Goal: Transaction & Acquisition: Obtain resource

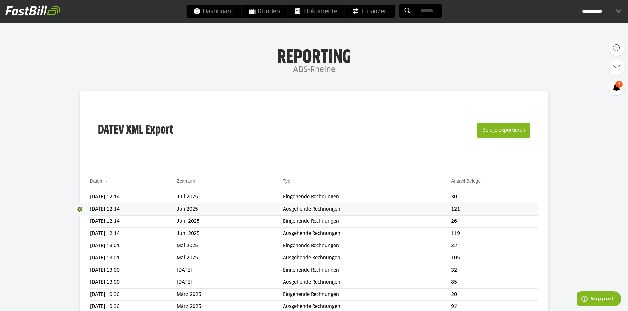
scroll to position [33, 0]
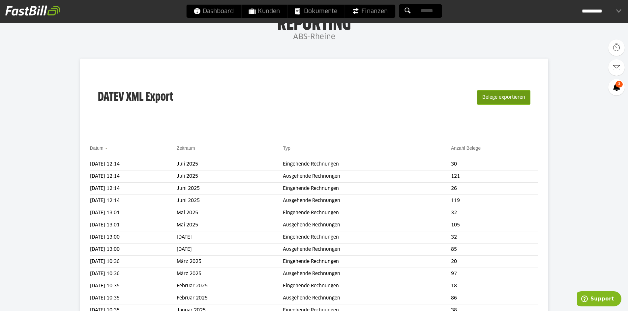
click at [506, 90] on button "Belege exportieren" at bounding box center [503, 97] width 53 height 14
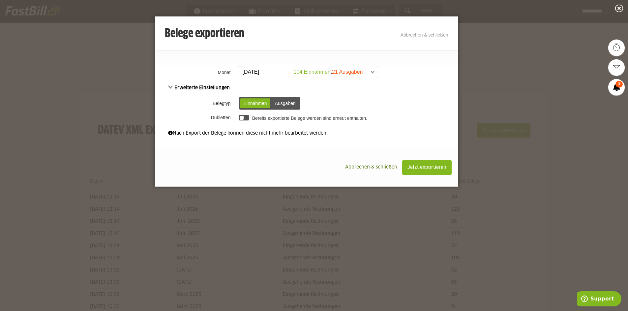
click at [298, 74] on span at bounding box center [305, 72] width 138 height 12
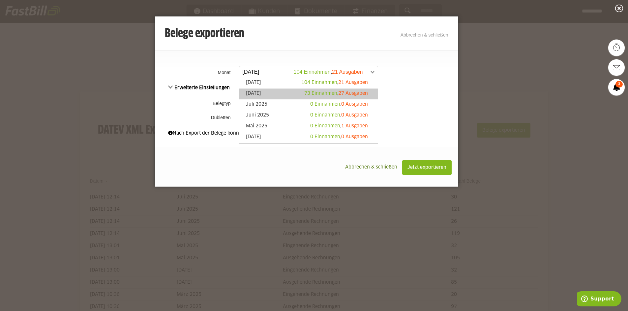
click at [282, 95] on link "[DATE] 73 Einnahmen , 27 Ausgaben" at bounding box center [308, 94] width 132 height 8
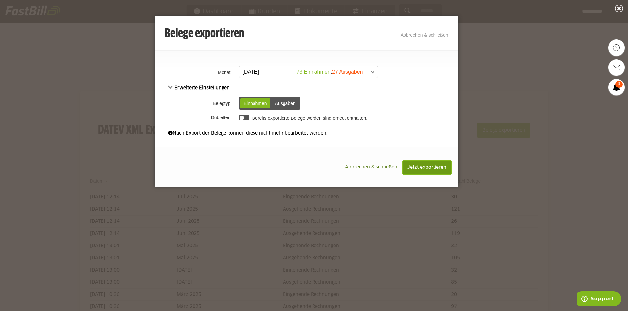
click at [424, 169] on span "Jetzt exportieren" at bounding box center [426, 167] width 39 height 5
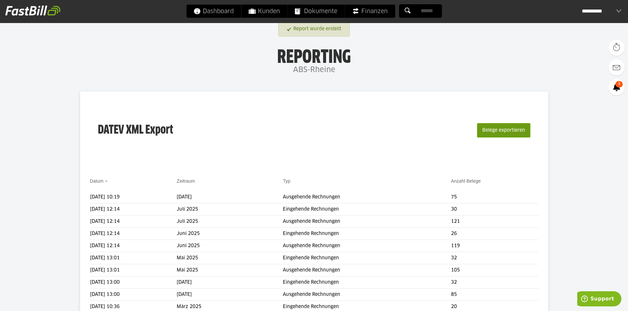
click at [491, 135] on button "Belege exportieren" at bounding box center [503, 130] width 53 height 14
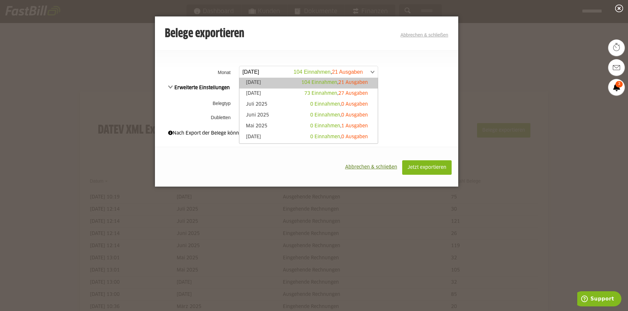
click at [328, 68] on span at bounding box center [305, 72] width 138 height 12
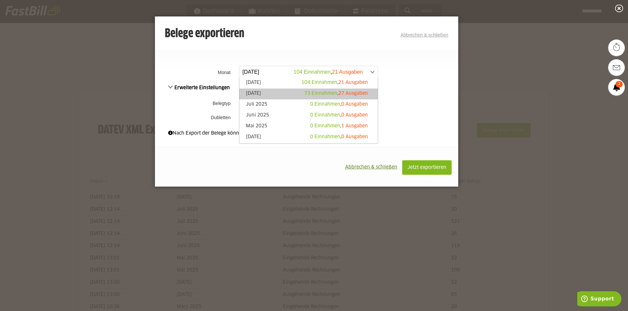
click at [304, 94] on span "73 Einnahmen" at bounding box center [320, 93] width 33 height 5
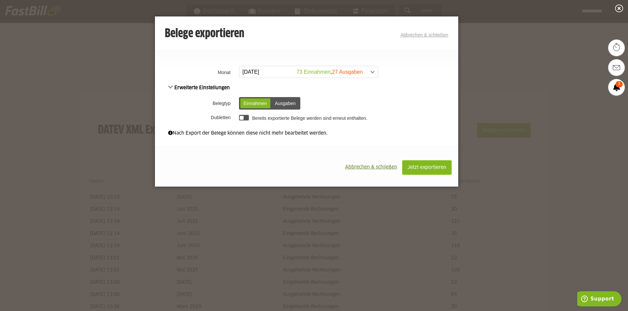
click at [292, 104] on div "Ausgaben" at bounding box center [284, 104] width 27 height 10
click at [428, 169] on span "Jetzt exportieren" at bounding box center [426, 167] width 39 height 5
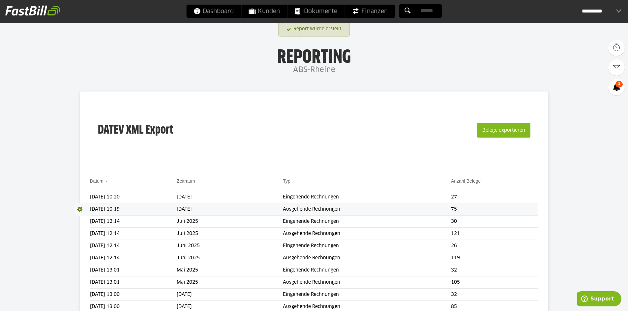
click at [78, 209] on span at bounding box center [81, 209] width 16 height 13
click at [92, 220] on link "Download" at bounding box center [90, 218] width 35 height 8
click at [80, 197] on span at bounding box center [81, 197] width 16 height 13
click at [92, 206] on link "Download" at bounding box center [90, 206] width 35 height 8
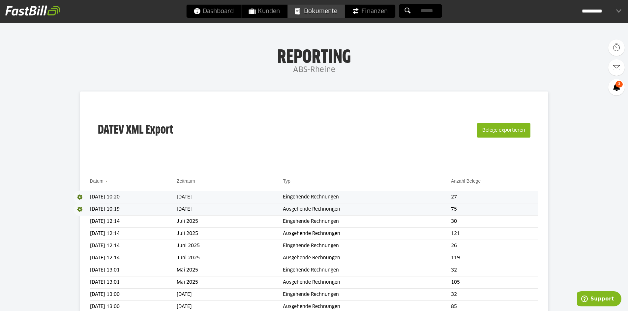
click at [322, 18] on span "Dokumente" at bounding box center [316, 11] width 42 height 13
click at [323, 11] on span "Dokumente" at bounding box center [316, 10] width 42 height 13
